Goal: Task Accomplishment & Management: Use online tool/utility

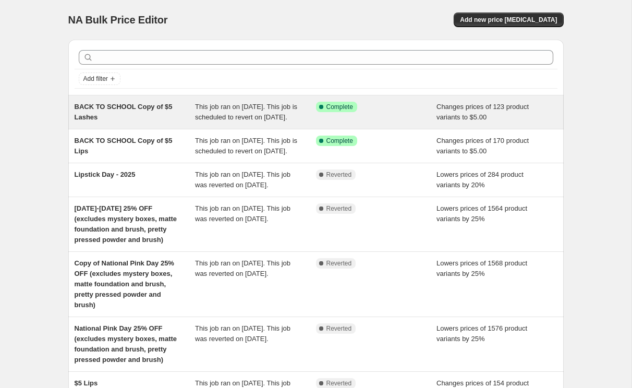
click at [117, 104] on span "BACK TO SCHOOL Copy of $5 Lashes" at bounding box center [124, 112] width 98 height 18
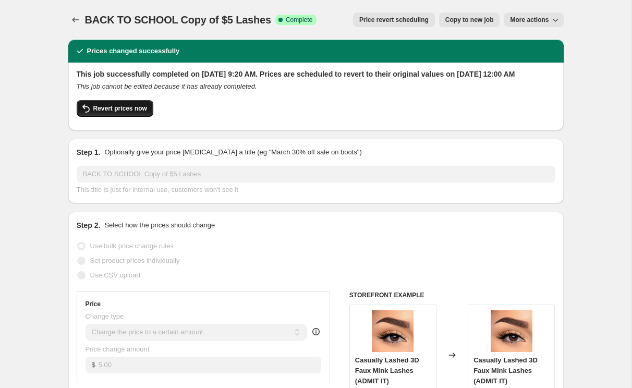
click at [123, 113] on span "Revert prices now" at bounding box center [120, 108] width 54 height 8
checkbox input "false"
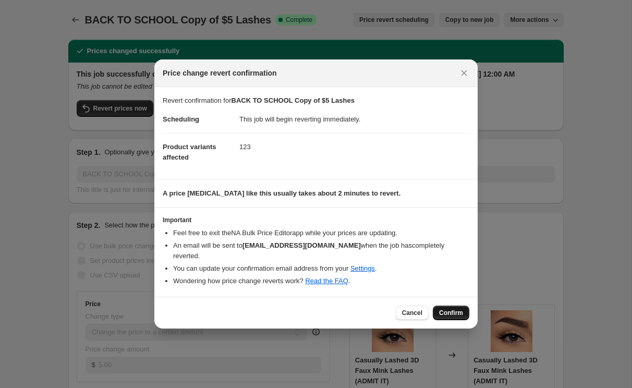
click at [453, 315] on span "Confirm" at bounding box center [451, 313] width 24 height 8
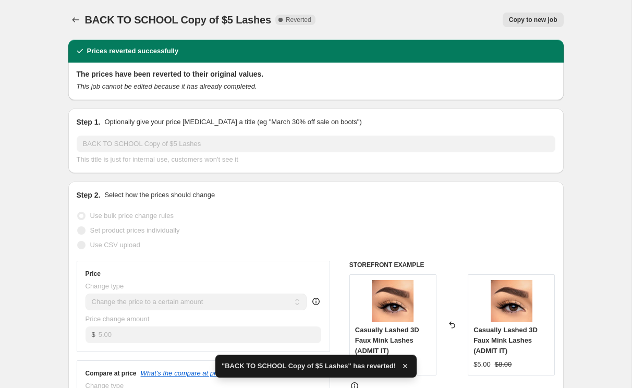
checkbox input "true"
click at [75, 19] on icon "Price change jobs" at bounding box center [75, 20] width 10 height 10
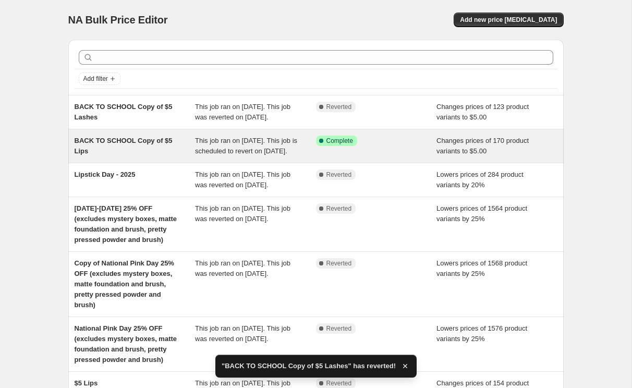
click at [130, 153] on span "BACK TO SCHOOL Copy of $5 Lips" at bounding box center [124, 146] width 98 height 18
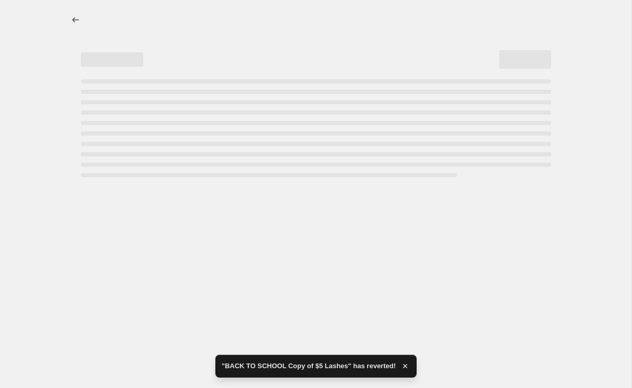
select select "collection"
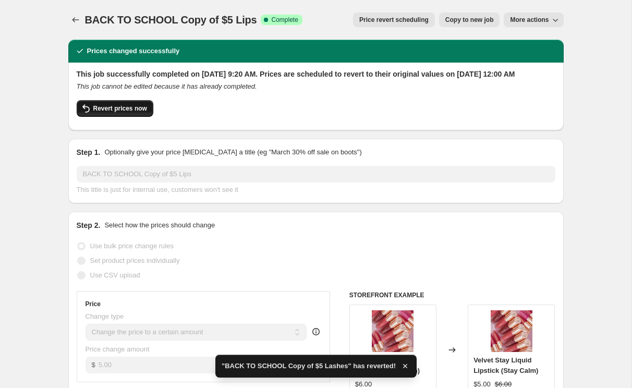
click at [124, 113] on span "Revert prices now" at bounding box center [120, 108] width 54 height 8
checkbox input "false"
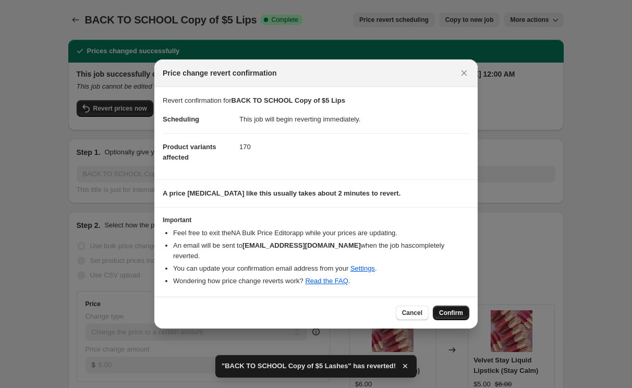
click at [448, 313] on span "Confirm" at bounding box center [451, 313] width 24 height 8
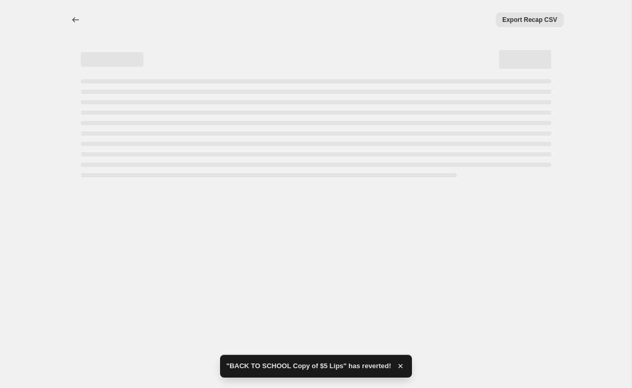
select select "collection"
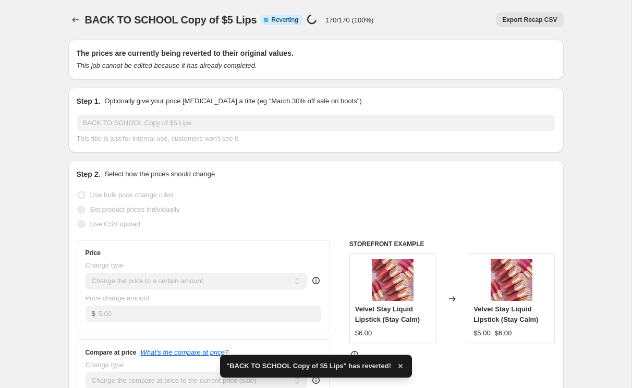
checkbox input "true"
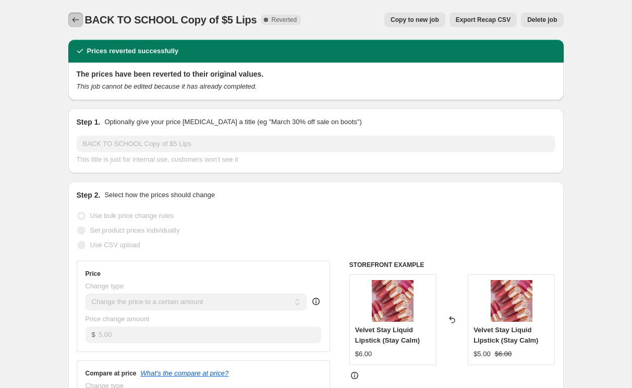
click at [77, 23] on icon "Price change jobs" at bounding box center [75, 20] width 10 height 10
